Goal: Task Accomplishment & Management: Manage account settings

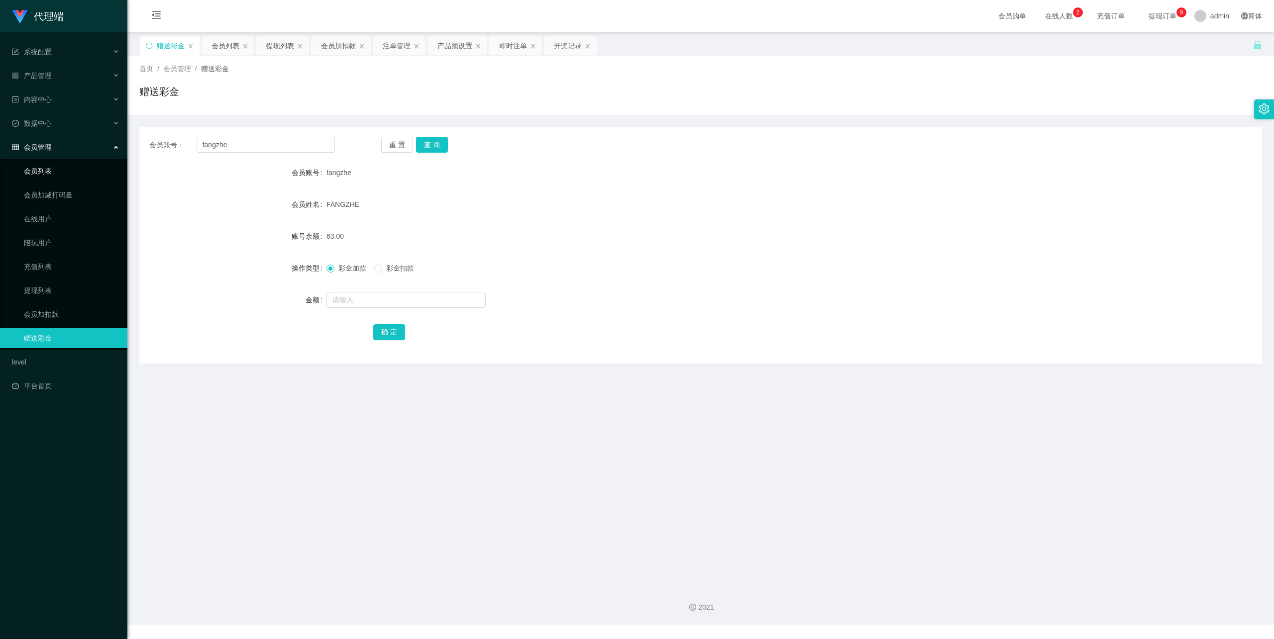
click at [66, 161] on link "会员列表" at bounding box center [72, 171] width 96 height 20
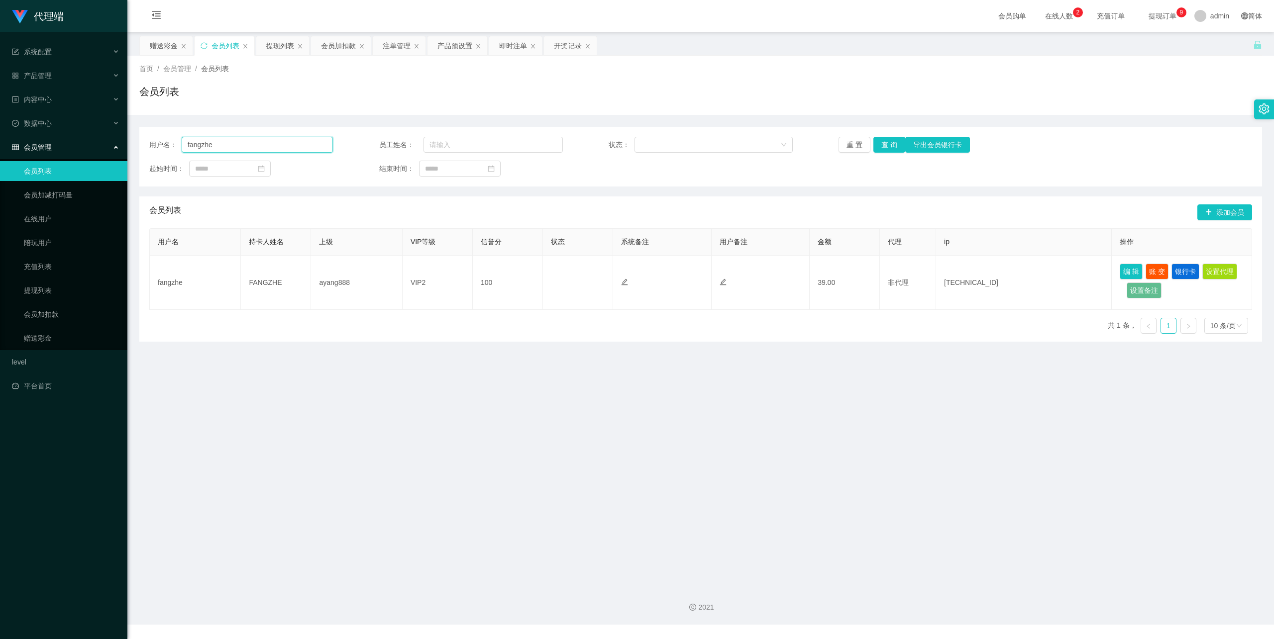
click at [256, 137] on input "fangzhe" at bounding box center [257, 145] width 151 height 16
paste input "[GEOGRAPHIC_DATA]"
type input "[GEOGRAPHIC_DATA]"
click at [892, 140] on button "查 询" at bounding box center [889, 145] width 32 height 16
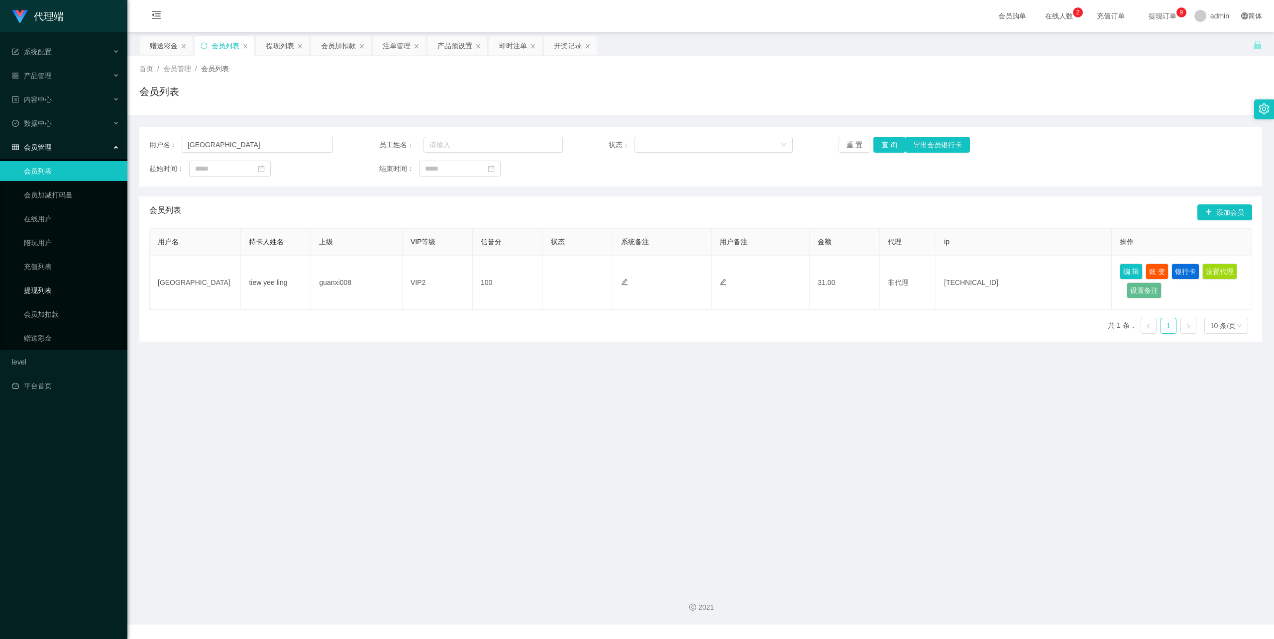
click at [39, 281] on link "提现列表" at bounding box center [72, 291] width 96 height 20
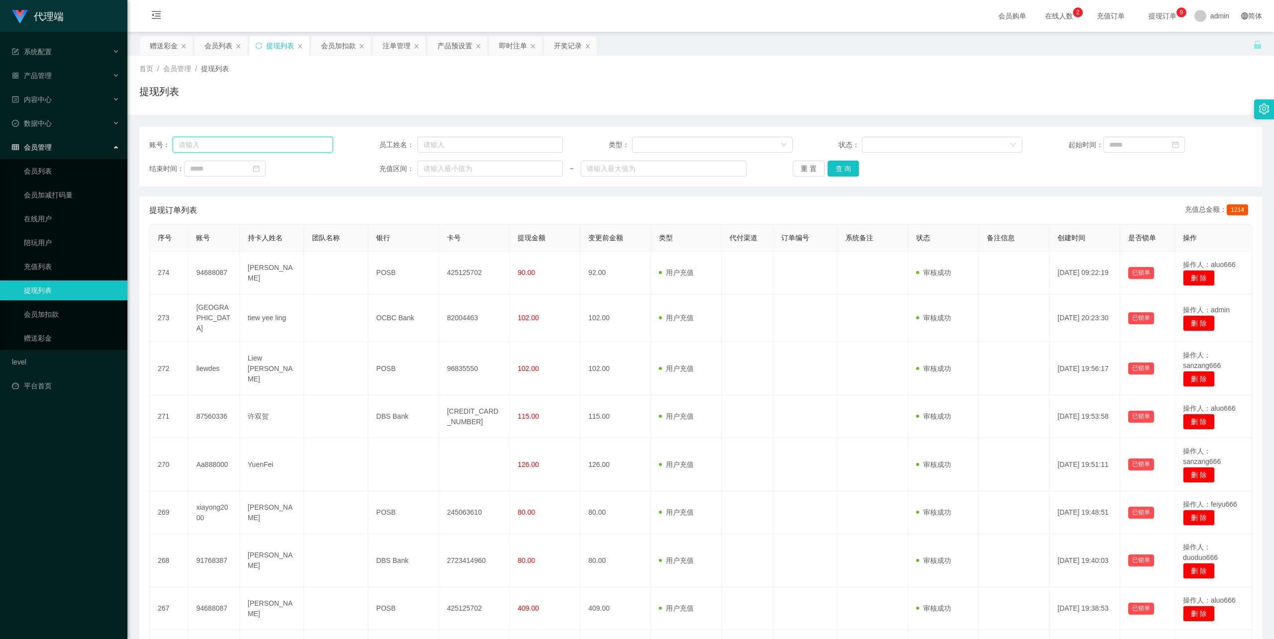
click at [277, 150] on input "text" at bounding box center [253, 145] width 161 height 16
paste input "[GEOGRAPHIC_DATA]"
type input "[GEOGRAPHIC_DATA]"
click at [842, 174] on button "查 询" at bounding box center [843, 169] width 32 height 16
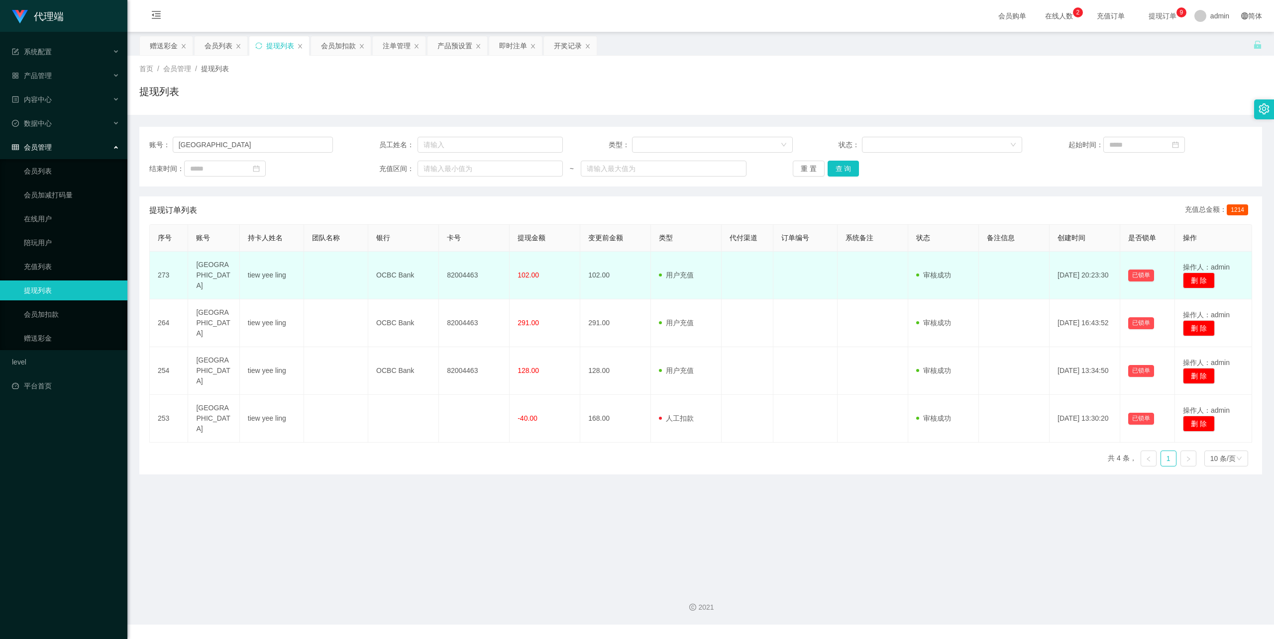
click at [458, 273] on td "82004463" at bounding box center [474, 276] width 71 height 48
copy td "82004463"
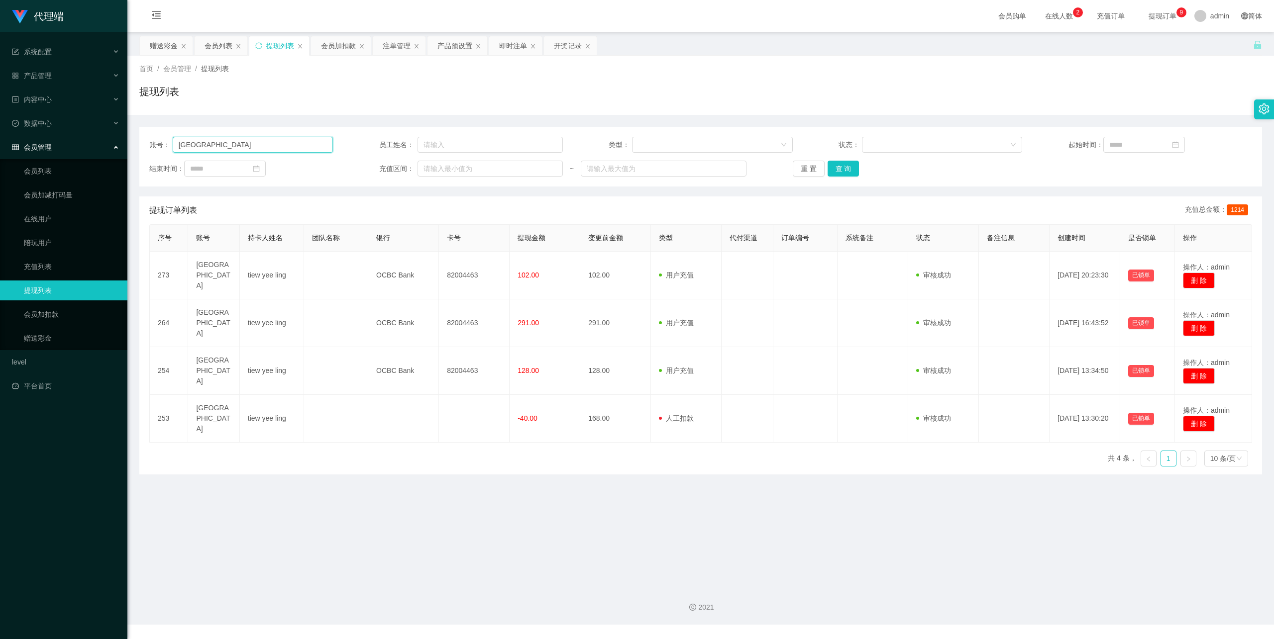
click at [196, 142] on input "[GEOGRAPHIC_DATA]" at bounding box center [253, 145] width 161 height 16
click at [52, 161] on link "会员列表" at bounding box center [72, 171] width 96 height 20
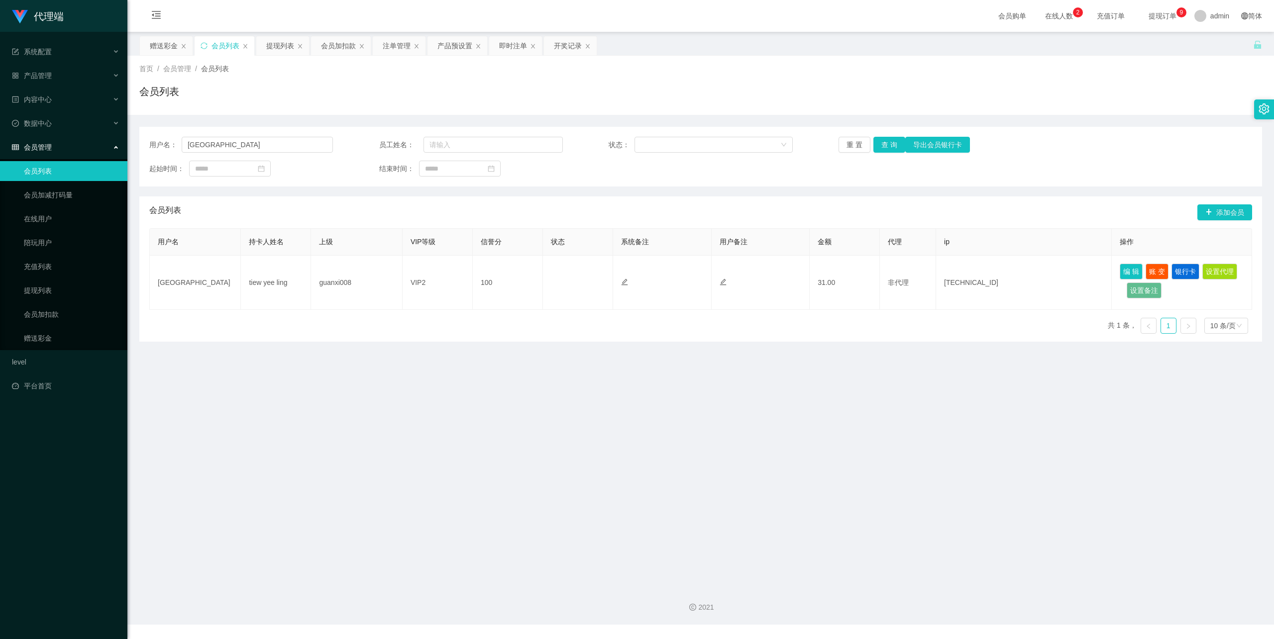
click at [223, 132] on div "用户名： qingqing 员工姓名： 状态： 重 置 查 询 导出会员银行卡 起始时间： 结束时间：" at bounding box center [700, 157] width 1123 height 60
click at [224, 149] on input "[GEOGRAPHIC_DATA]" at bounding box center [257, 145] width 151 height 16
click at [1121, 273] on button "编 辑" at bounding box center [1131, 272] width 23 height 16
type input "[GEOGRAPHIC_DATA]"
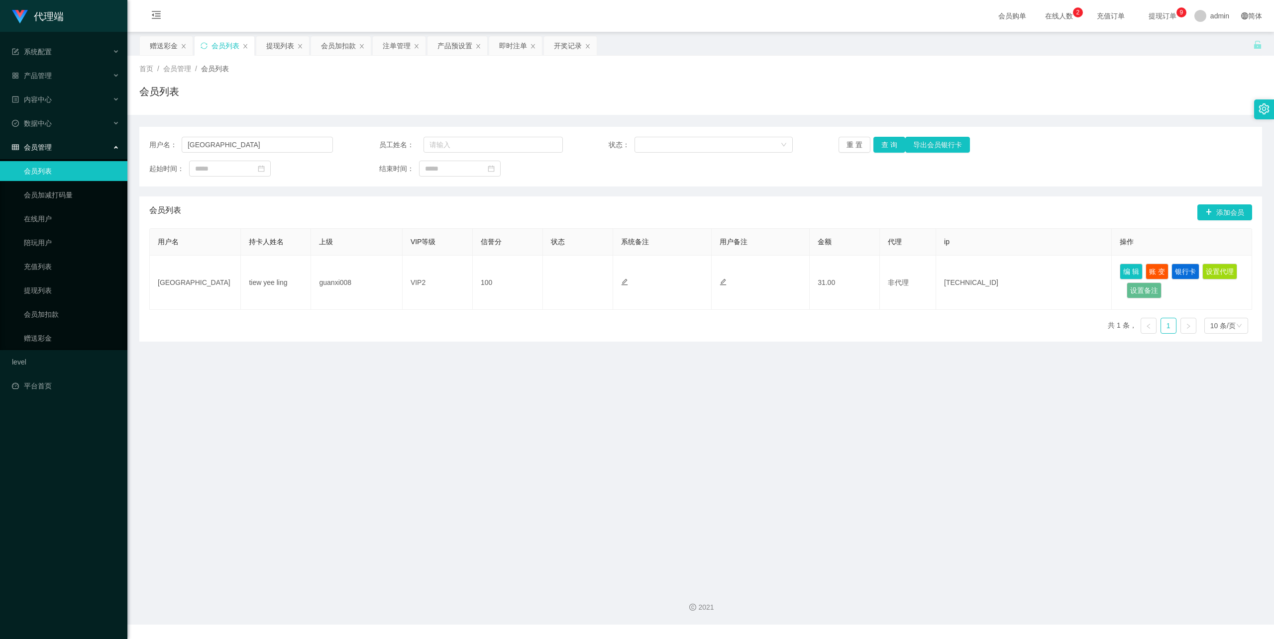
type input "[GEOGRAPHIC_DATA]"
type input "tiew yee ling"
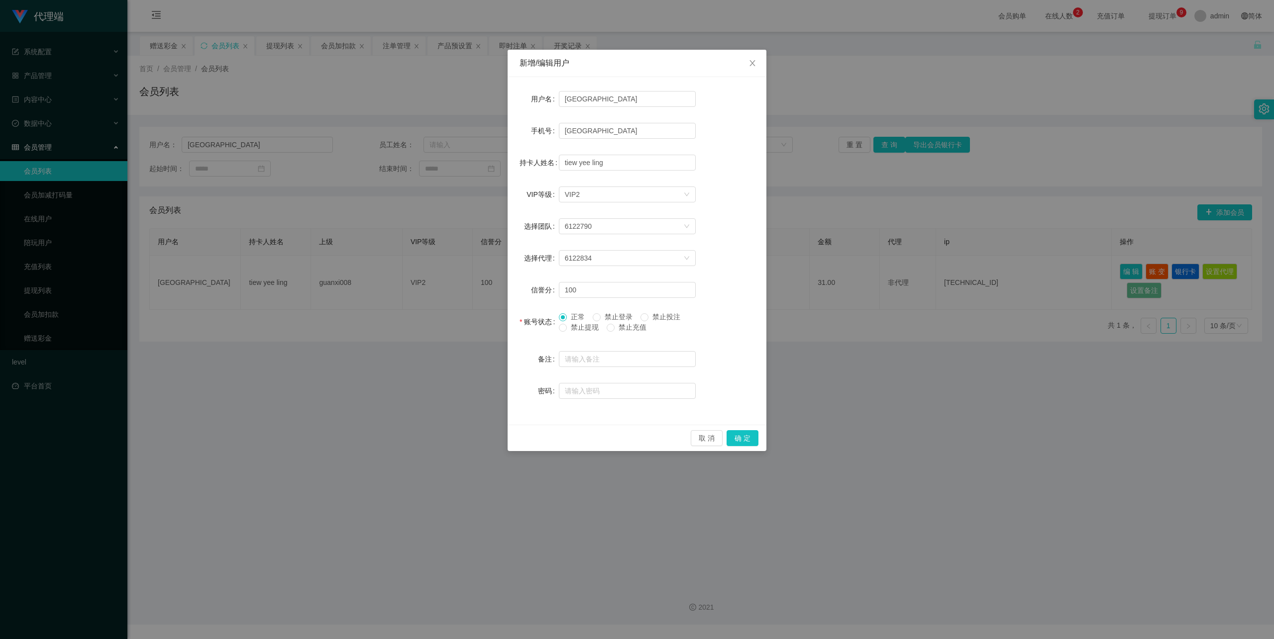
click at [605, 318] on span "禁止登录" at bounding box center [619, 317] width 36 height 8
click at [740, 434] on button "确 定" at bounding box center [742, 438] width 32 height 16
